Goal: Information Seeking & Learning: Learn about a topic

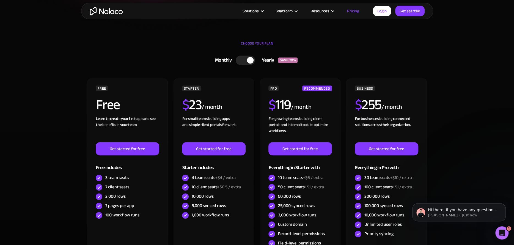
click at [247, 60] on div at bounding box center [250, 60] width 7 height 7
click at [247, 60] on div at bounding box center [247, 60] width 19 height 9
click at [247, 60] on div at bounding box center [250, 60] width 7 height 7
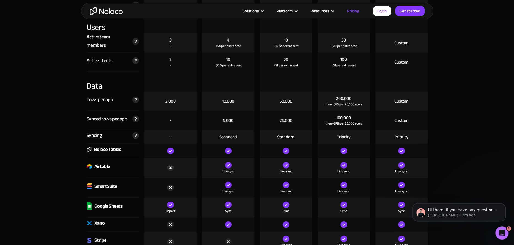
scroll to position [733, 0]
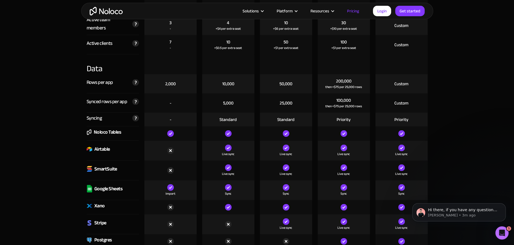
click at [92, 130] on div "Noloco Tables" at bounding box center [104, 132] width 35 height 8
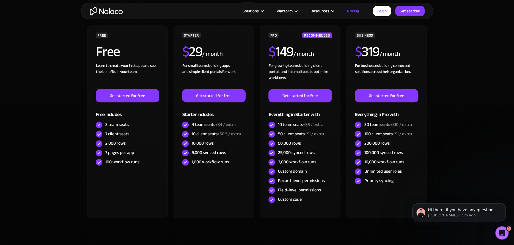
scroll to position [183, 0]
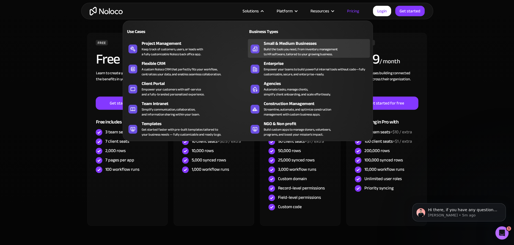
click at [347, 49] on div "Small & Medium Businesses Build the tools you need, from inventory management t…" at bounding box center [315, 48] width 103 height 17
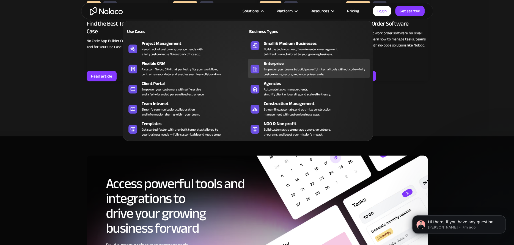
scroll to position [2292, 0]
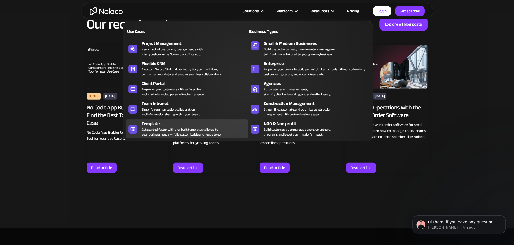
click at [165, 130] on div "Get started faster with pre-built templates tailored to your business needs — f…" at bounding box center [181, 132] width 79 height 10
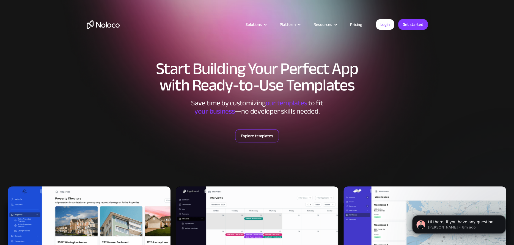
click at [253, 134] on link "Explore templates" at bounding box center [257, 135] width 44 height 13
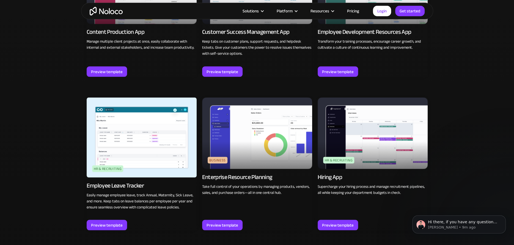
scroll to position [645, 0]
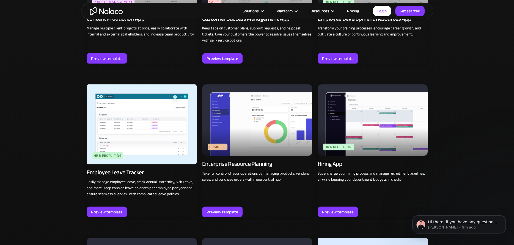
click at [231, 174] on p "Take full control of your operations by managing products, vendors, sales, and …" at bounding box center [257, 176] width 110 height 12
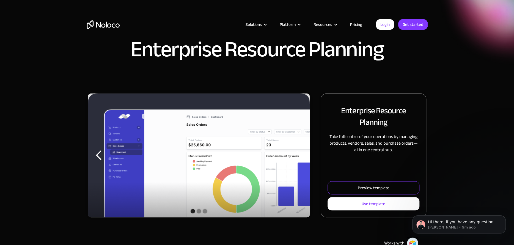
click at [381, 189] on div "Preview template" at bounding box center [374, 187] width 32 height 7
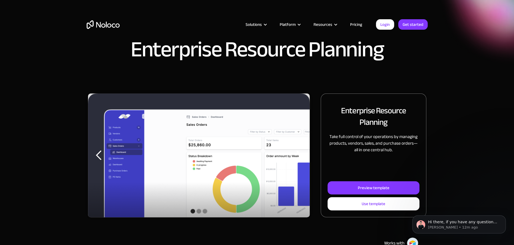
click at [356, 24] on link "Pricing" at bounding box center [356, 24] width 26 height 7
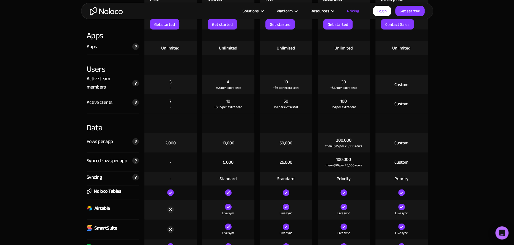
scroll to position [688, 0]
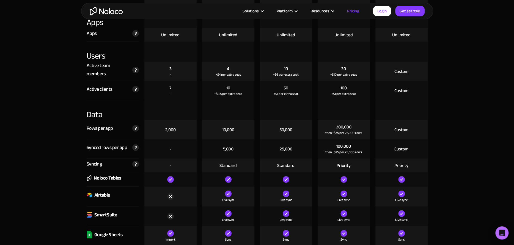
click at [105, 177] on div "Noloco Tables" at bounding box center [108, 178] width 28 height 8
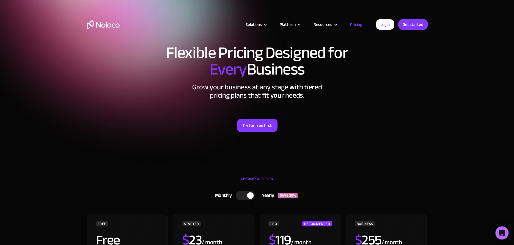
scroll to position [0, 0]
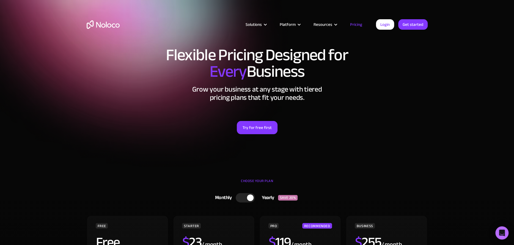
click at [102, 23] on img "home" at bounding box center [103, 24] width 33 height 9
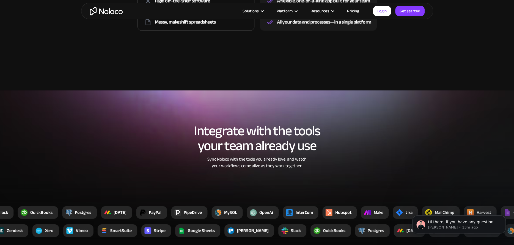
scroll to position [963, 0]
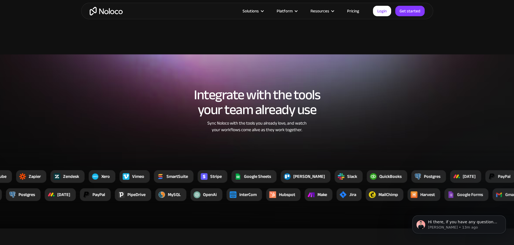
click at [379, 175] on div "QuickBooks" at bounding box center [390, 176] width 22 height 7
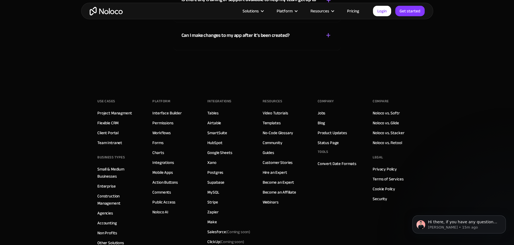
scroll to position [3117, 0]
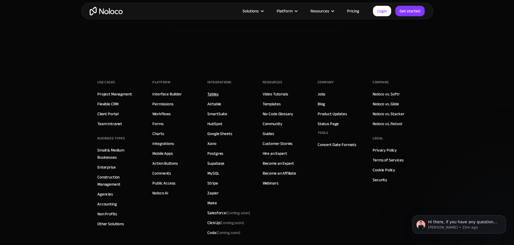
click at [208, 94] on link "Tables" at bounding box center [212, 93] width 11 height 7
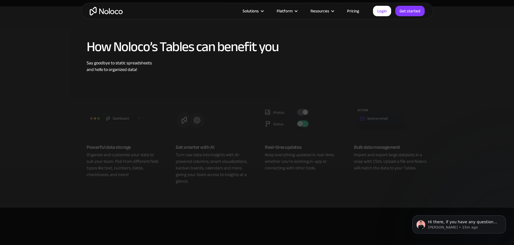
scroll to position [183, 0]
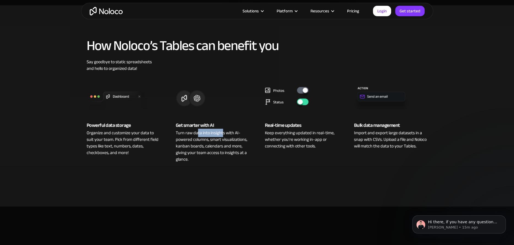
drag, startPoint x: 196, startPoint y: 133, endPoint x: 223, endPoint y: 133, distance: 26.4
click at [223, 133] on div "Turn raw data into insights with AI-powered columns, smart visualizations, kanb…" at bounding box center [213, 146] width 74 height 33
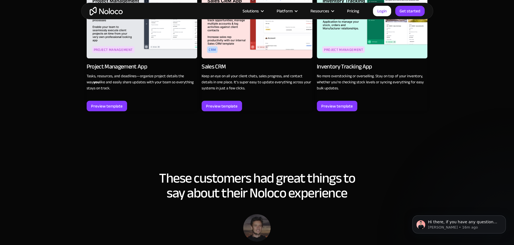
scroll to position [779, 0]
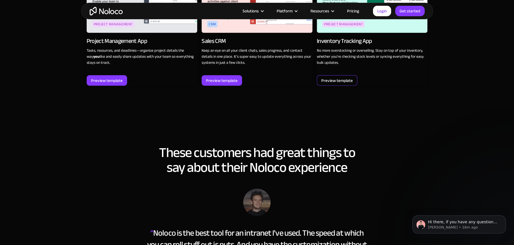
click at [330, 77] on div "Preview template" at bounding box center [337, 80] width 32 height 7
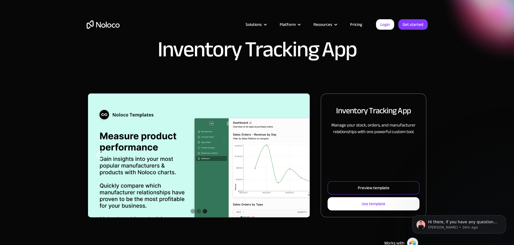
click at [354, 183] on link "Preview template" at bounding box center [374, 187] width 92 height 13
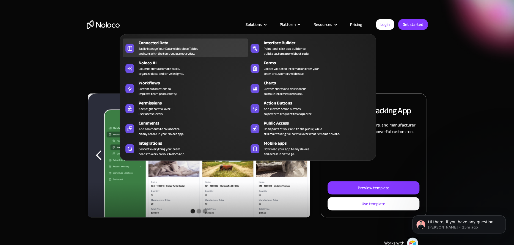
click at [143, 46] on div "Easily Manage Your Data with Noloco Tables and sync with the tools you use ever…" at bounding box center [168, 51] width 59 height 10
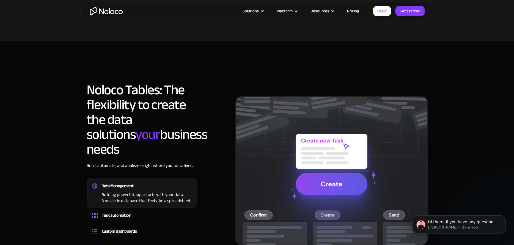
scroll to position [367, 0]
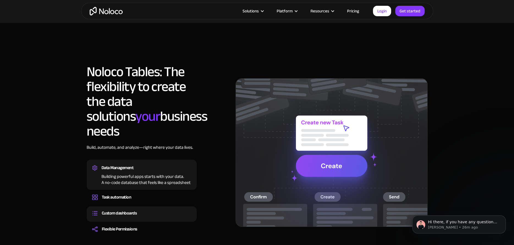
click at [112, 209] on div "Custom dashboards" at bounding box center [119, 213] width 35 height 8
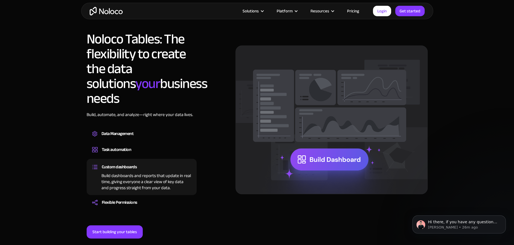
scroll to position [413, 0]
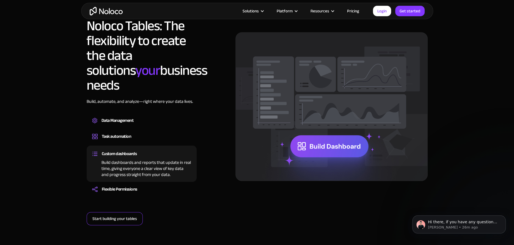
click at [103, 212] on link "Start building your tables" at bounding box center [115, 218] width 56 height 13
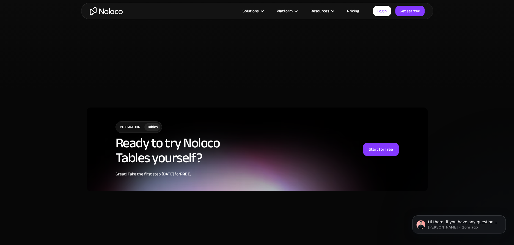
scroll to position [1329, 0]
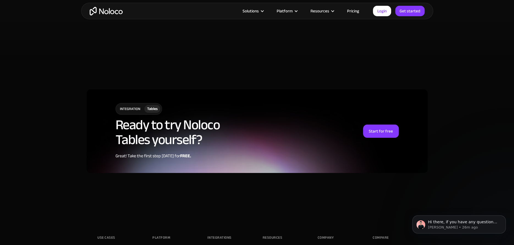
click at [151, 106] on div "Tables" at bounding box center [152, 109] width 10 height 6
